Goal: Information Seeking & Learning: Understand process/instructions

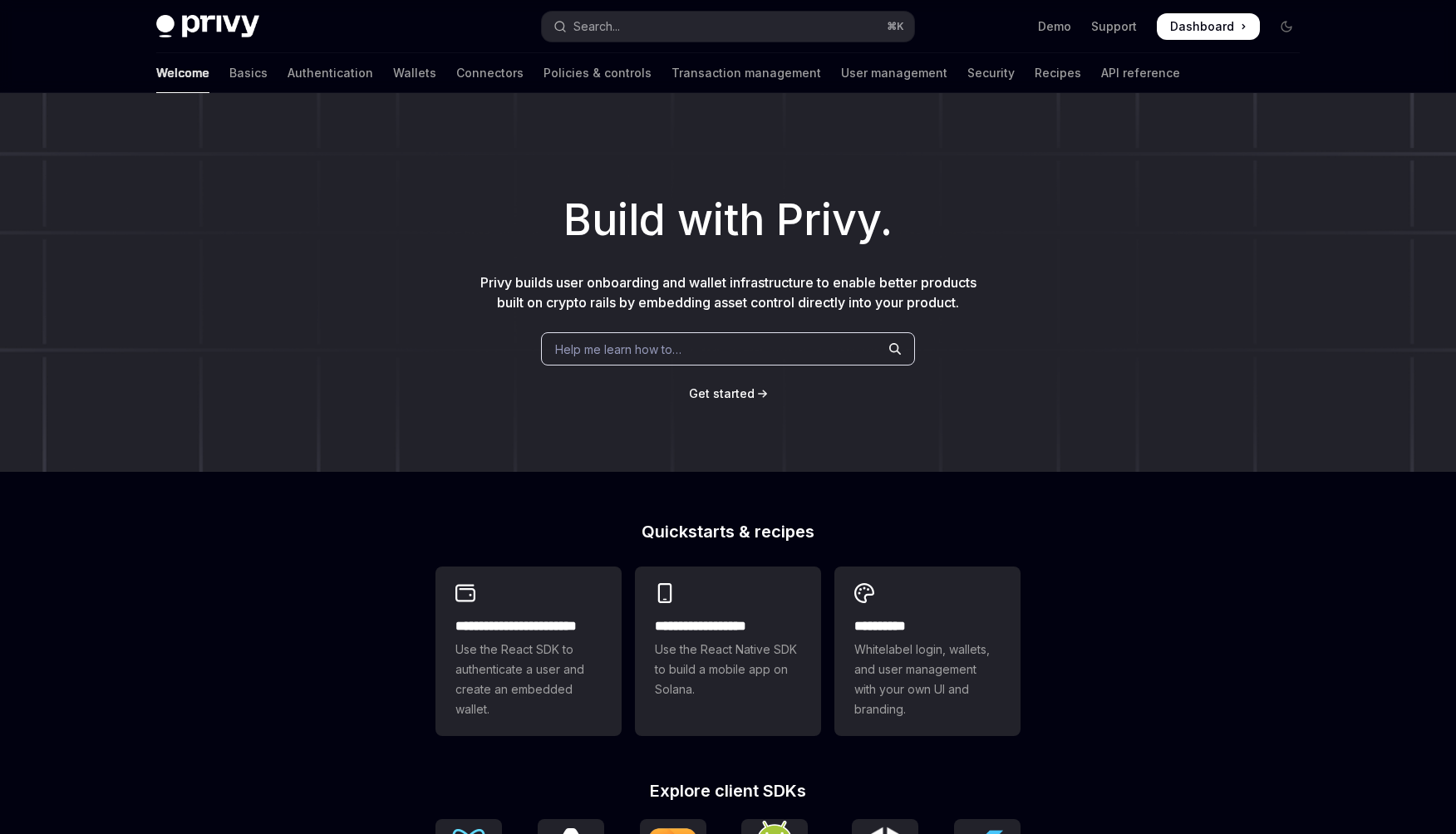
click at [993, 88] on div "Welcome Basics Authentication Wallets Connectors Policies & controls Transactio…" at bounding box center [668, 72] width 1024 height 40
click at [1101, 64] on link "API reference" at bounding box center [1140, 72] width 79 height 40
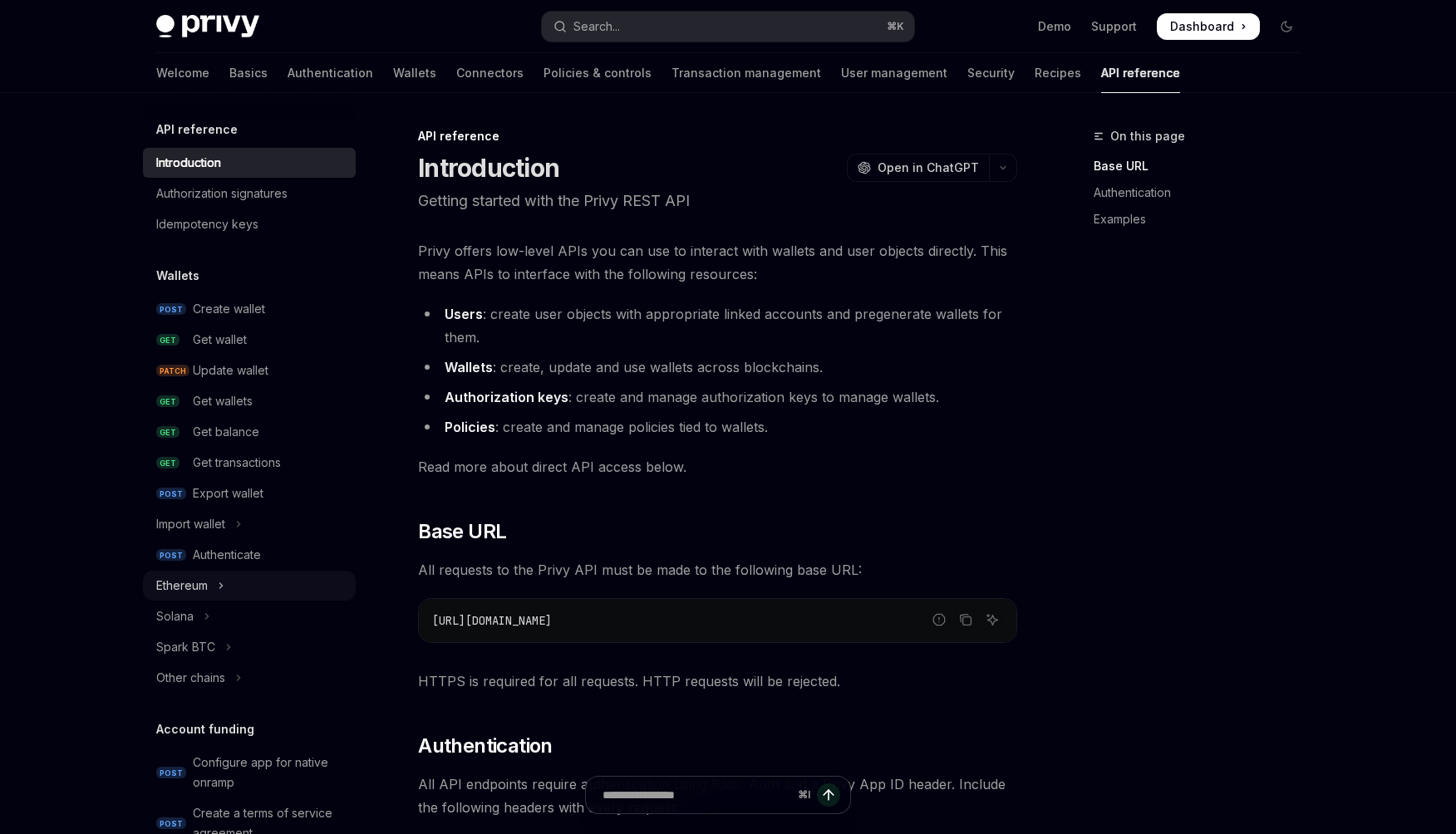
click at [231, 583] on button "Ethereum" at bounding box center [249, 586] width 213 height 30
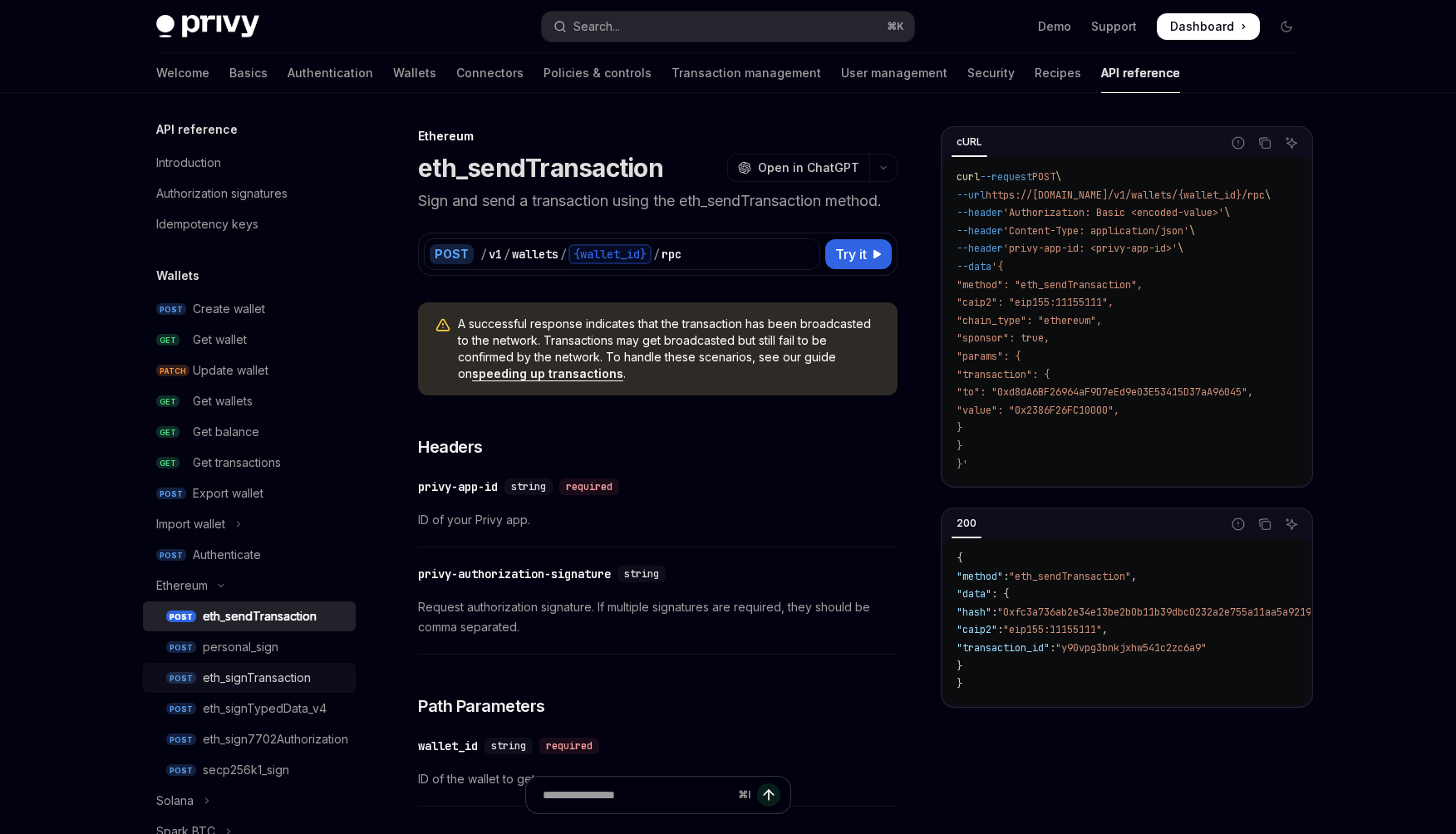
click at [274, 680] on div "eth_signTransaction" at bounding box center [256, 678] width 108 height 20
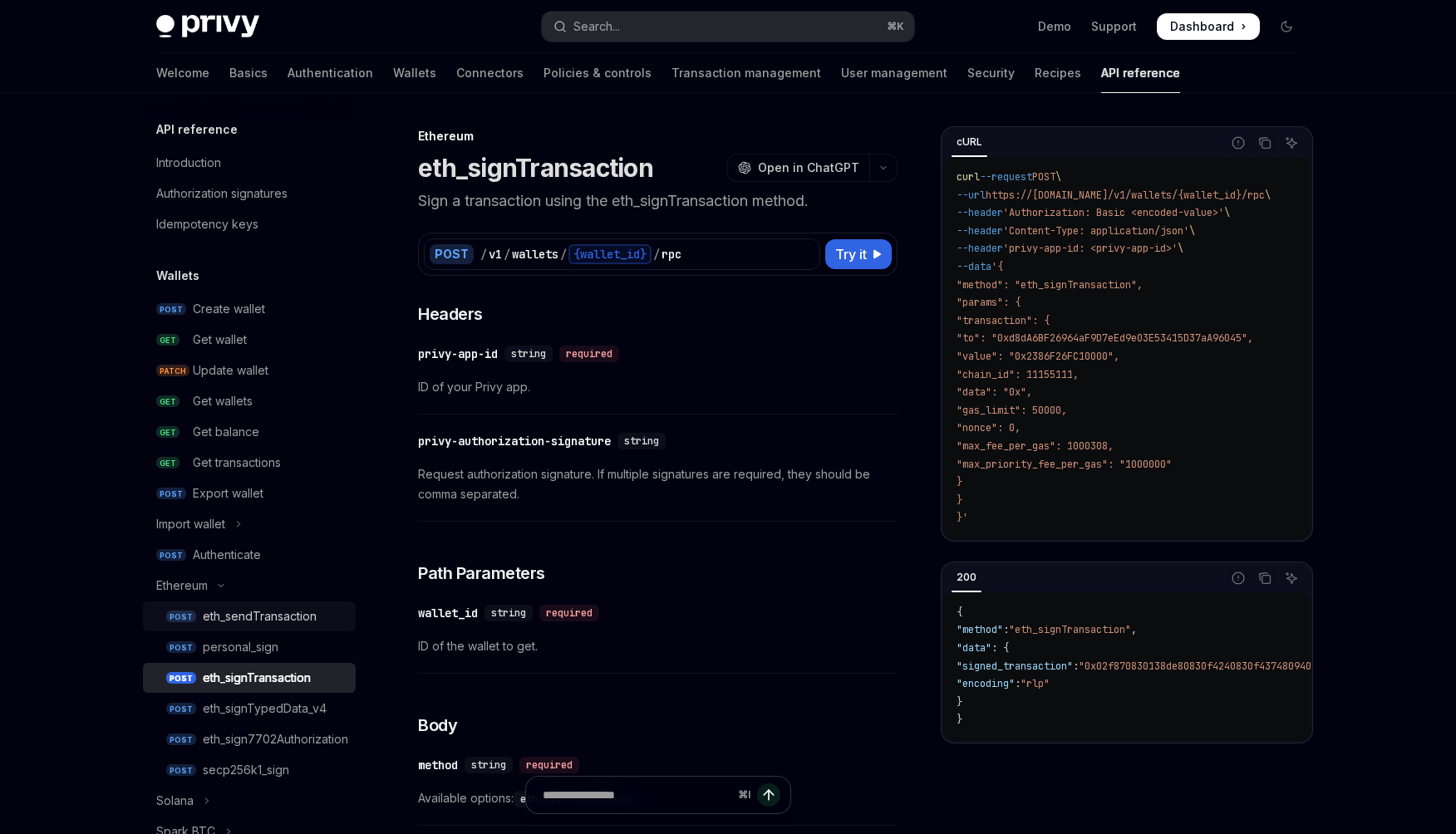
click at [294, 610] on div "eth_sendTransaction" at bounding box center [259, 616] width 113 height 20
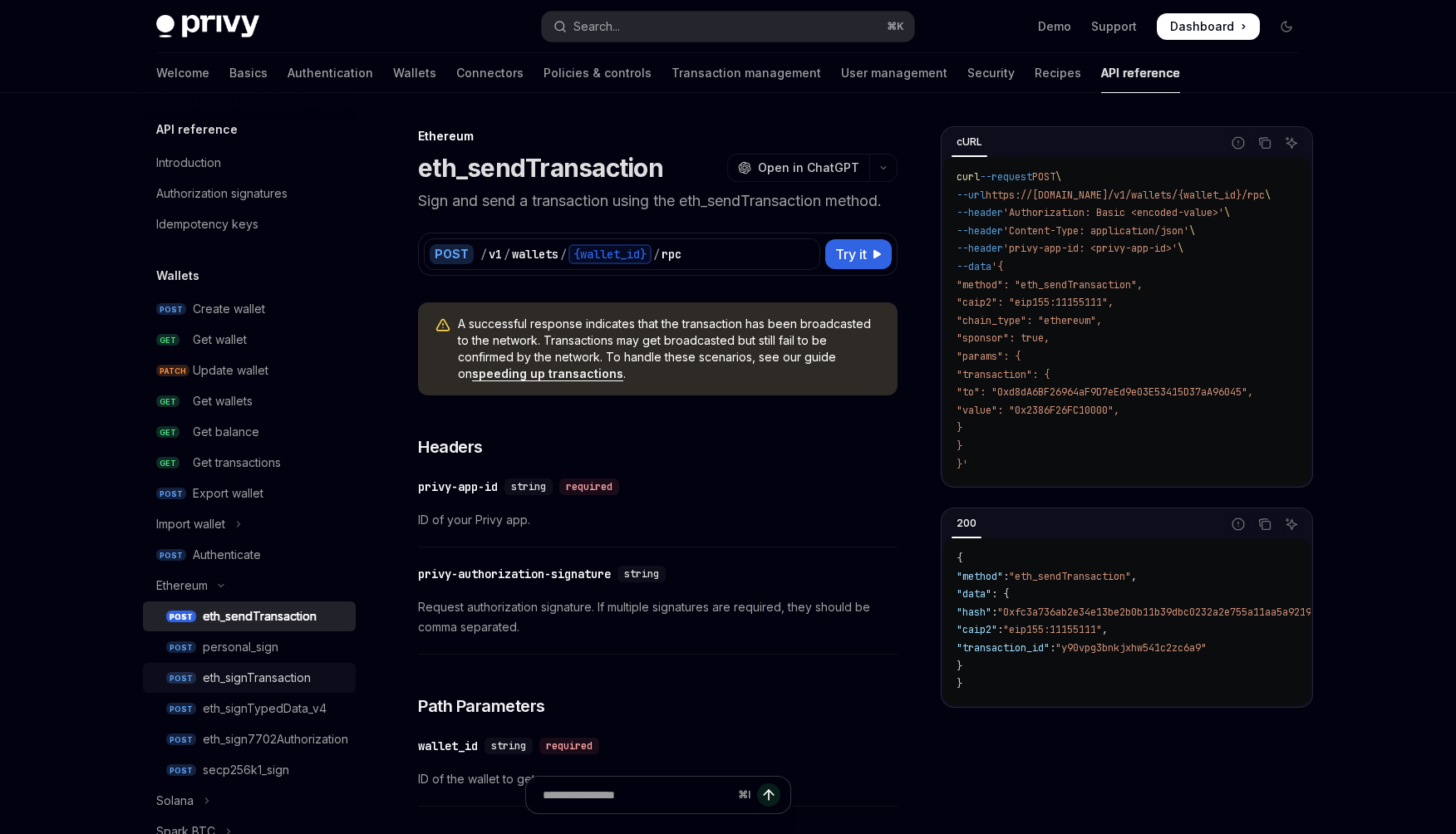
click at [268, 666] on link "POST eth_signTransaction" at bounding box center [249, 678] width 213 height 30
type textarea "*"
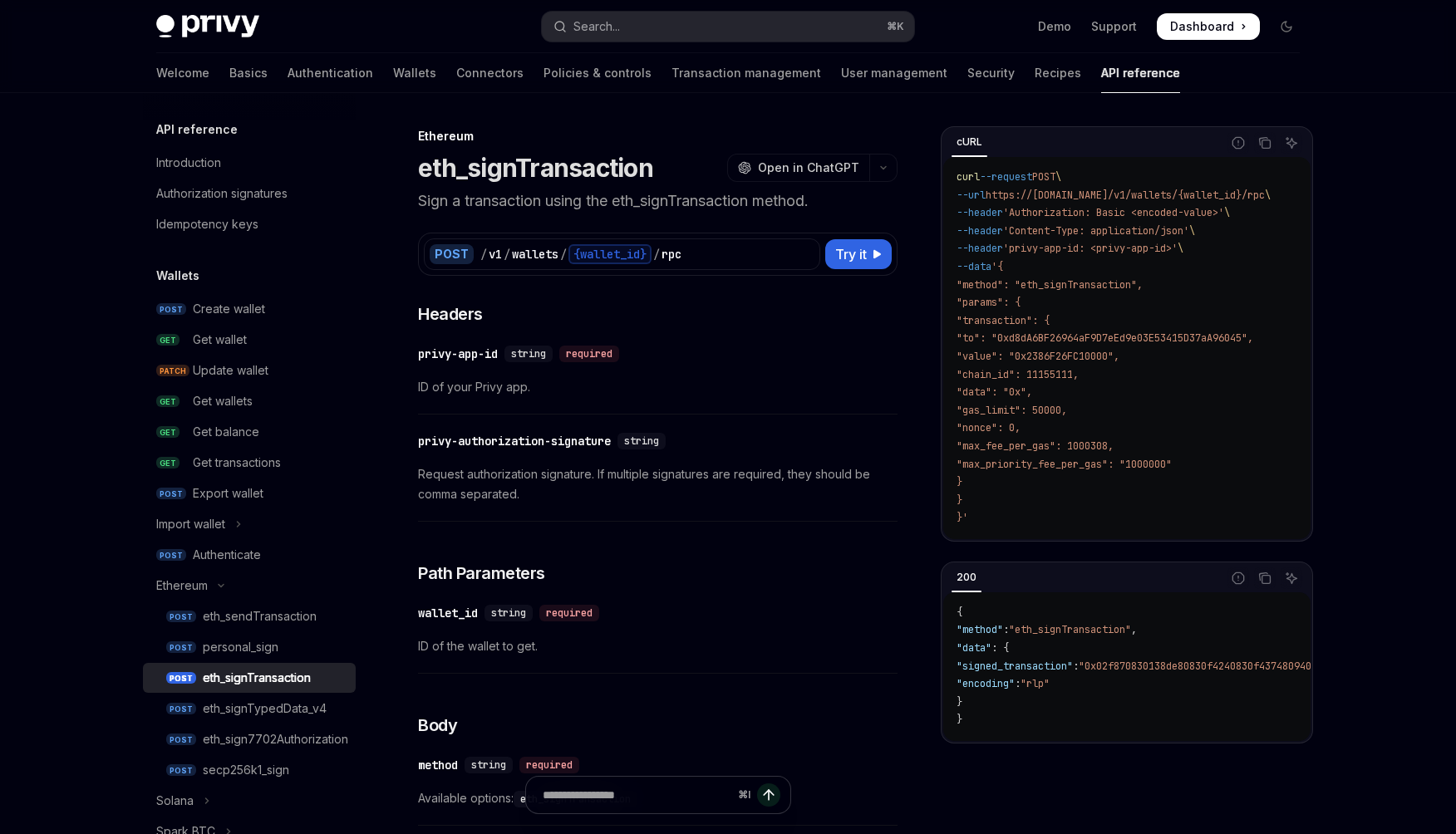
drag, startPoint x: 1151, startPoint y: 196, endPoint x: 1279, endPoint y: 193, distance: 128.0
click at [1264, 193] on span "https://[DOMAIN_NAME]/v1/wallets/{wallet_id}/rpc" at bounding box center [1125, 196] width 279 height 14
drag, startPoint x: 1285, startPoint y: 196, endPoint x: 1145, endPoint y: 197, distance: 140.0
click at [1145, 197] on span "--url https://[DOMAIN_NAME]/v1/wallets/{wallet_id}/rpc \" at bounding box center [1113, 196] width 314 height 14
click at [1095, 213] on span "'Authorization: Basic <encoded-value>'" at bounding box center [1114, 213] width 221 height 14
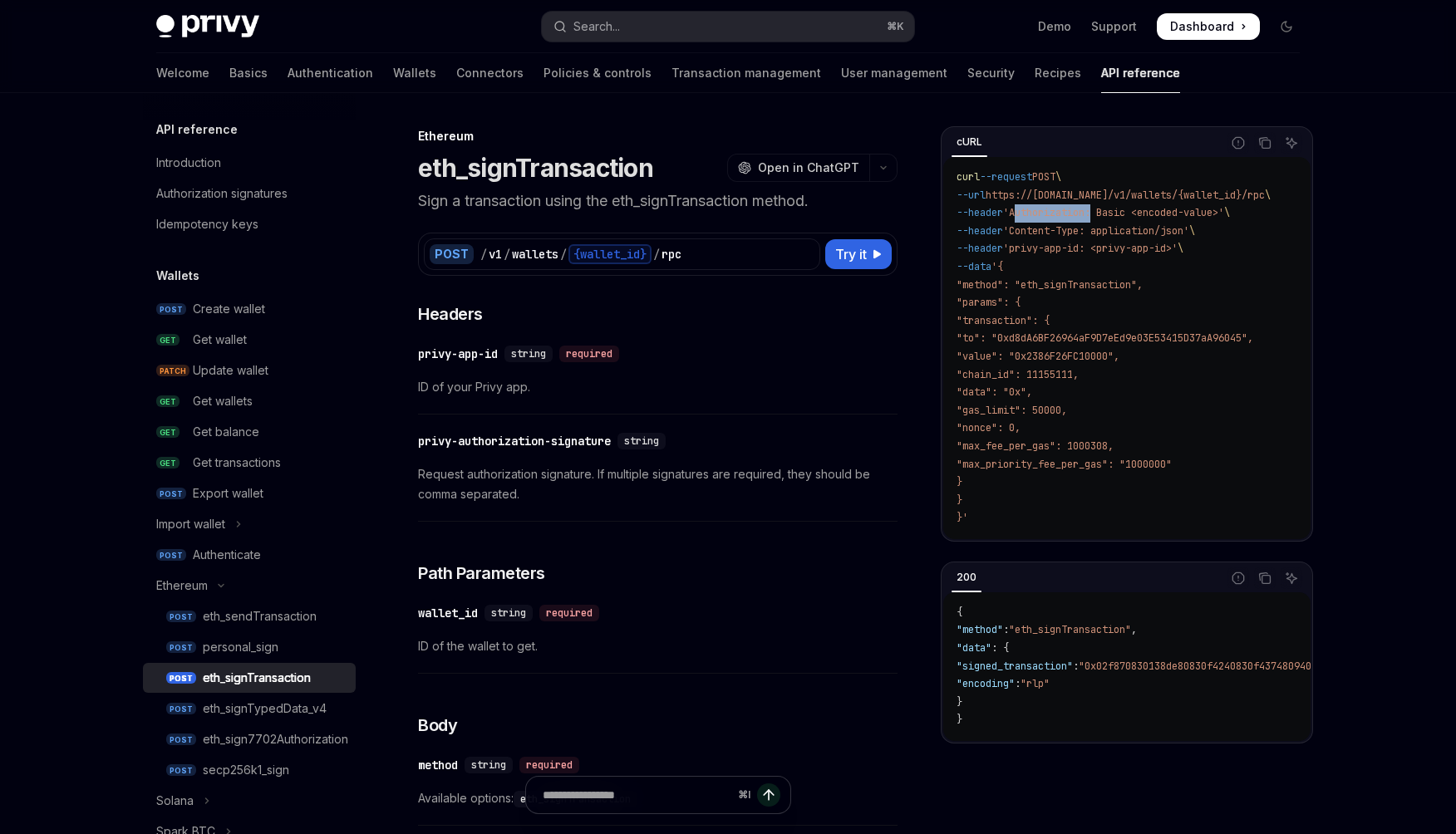
click at [1095, 213] on span "'Authorization: Basic <encoded-value>'" at bounding box center [1114, 213] width 221 height 14
click at [1091, 247] on span "'privy-app-id: <privy-app-id>'" at bounding box center [1090, 248] width 174 height 14
click at [1096, 214] on span "'Authorization: Basic <encoded-value>'" at bounding box center [1114, 213] width 221 height 14
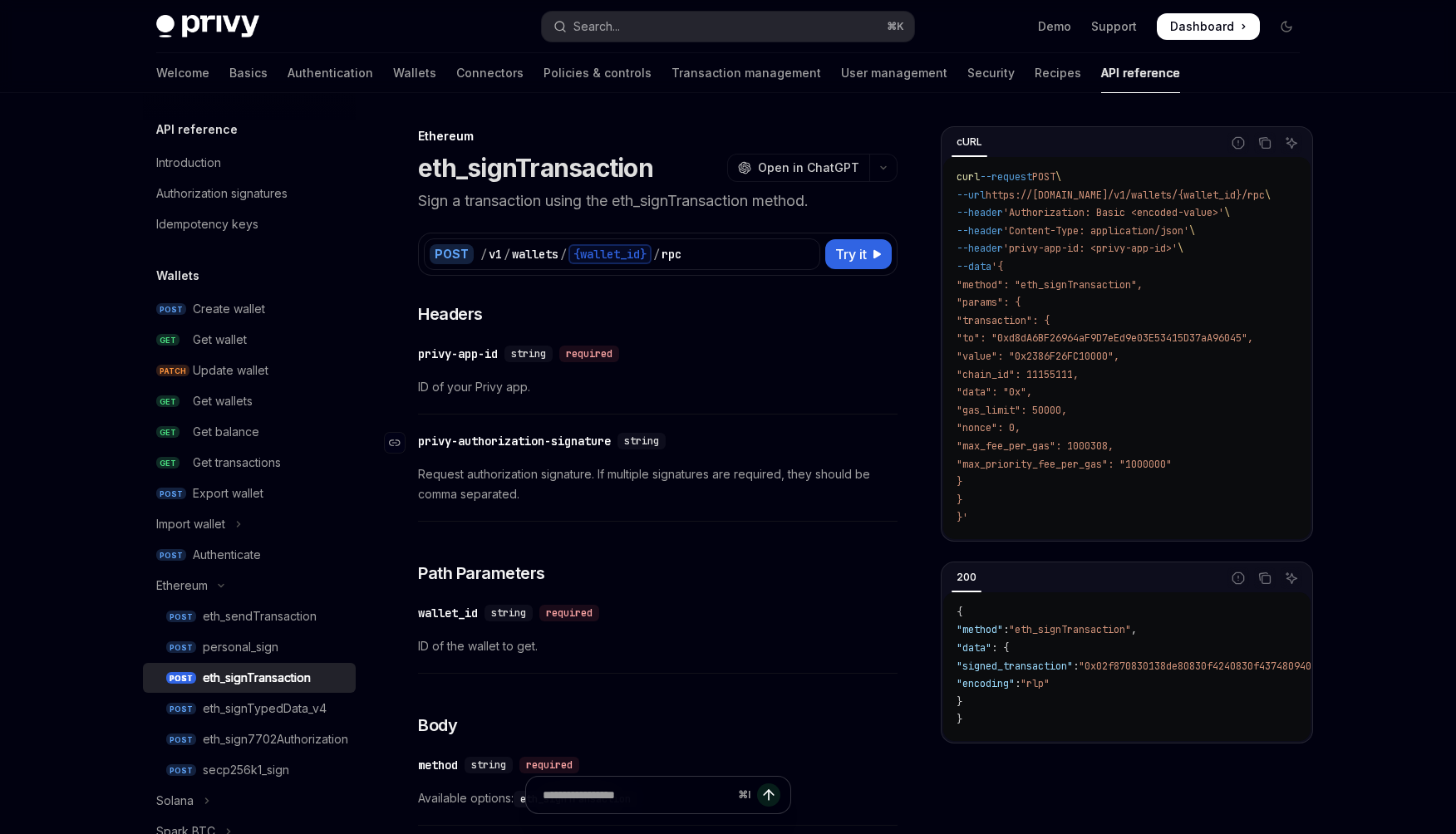
click at [558, 428] on div "​ privy-authorization-signature string Request authorization signature. If mult…" at bounding box center [657, 471] width 479 height 99
click at [560, 439] on div "privy-authorization-signature" at bounding box center [513, 441] width 193 height 17
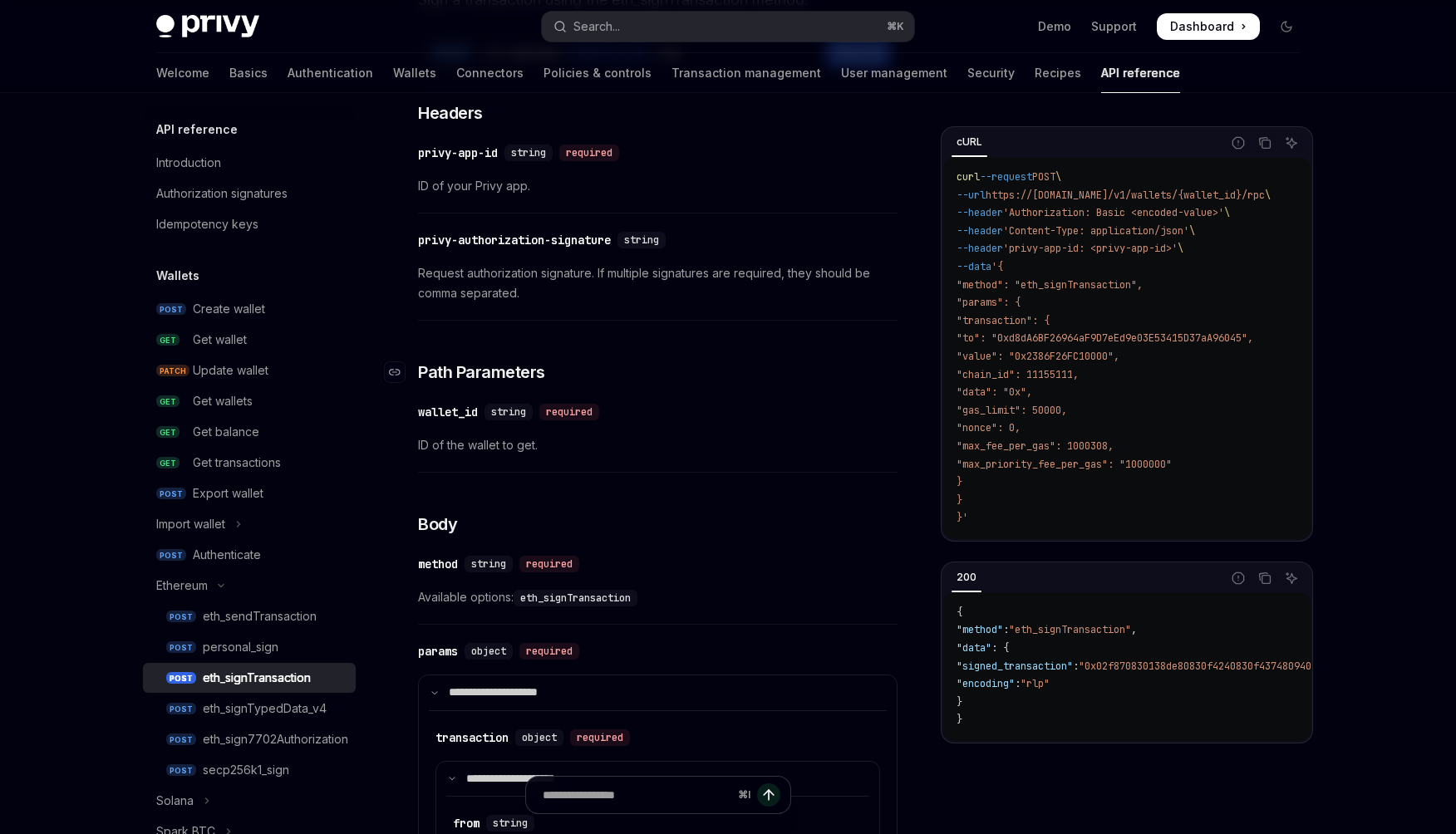
scroll to position [199, 0]
click at [1202, 277] on code "curl --request POST \ --url https://[DOMAIN_NAME]/v1/wallets/{wallet_id}/rpc \ …" at bounding box center [1133, 347] width 354 height 359
drag, startPoint x: 1109, startPoint y: 213, endPoint x: 1285, endPoint y: 209, distance: 176.0
click at [1285, 209] on code "curl --request POST \ --url https://[DOMAIN_NAME]/v1/wallets/{wallet_id}/rpc \ …" at bounding box center [1133, 347] width 354 height 359
click at [1202, 213] on span "'Authorization: Basic <encoded-value>'" at bounding box center [1114, 213] width 221 height 14
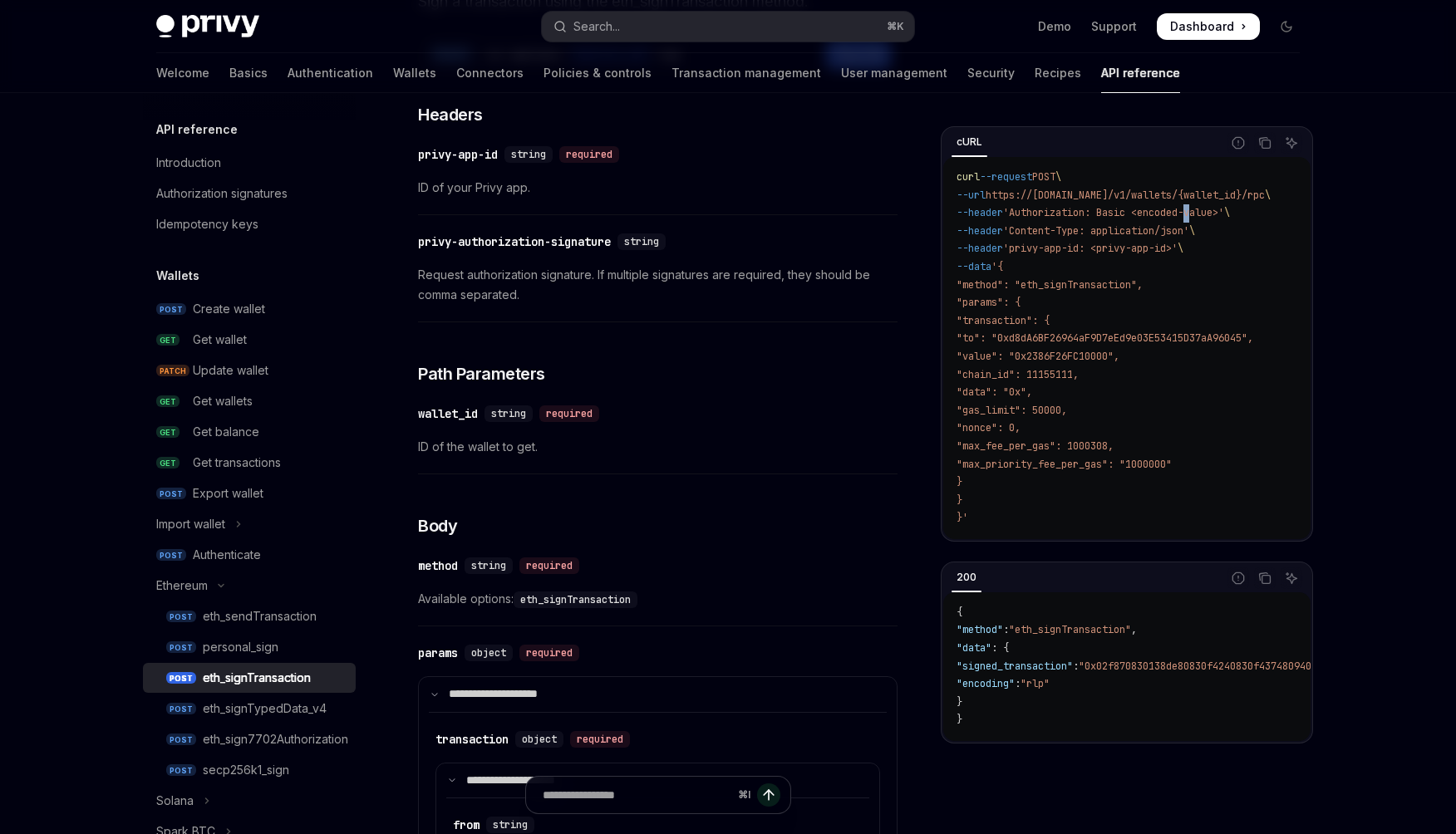
click at [1202, 213] on span "'Authorization: Basic <encoded-value>'" at bounding box center [1114, 213] width 221 height 14
click at [1303, 237] on code "curl --request POST \ --url https://[DOMAIN_NAME]/v1/wallets/{wallet_id}/rpc \ …" at bounding box center [1133, 347] width 354 height 359
click at [743, 292] on span "Request authorization signature. If multiple signatures are required, they shou…" at bounding box center [657, 285] width 479 height 40
click at [816, 304] on div "​ privy-authorization-signature string Request authorization signature. If mult…" at bounding box center [657, 273] width 479 height 99
